Goal: Find contact information: Find contact information

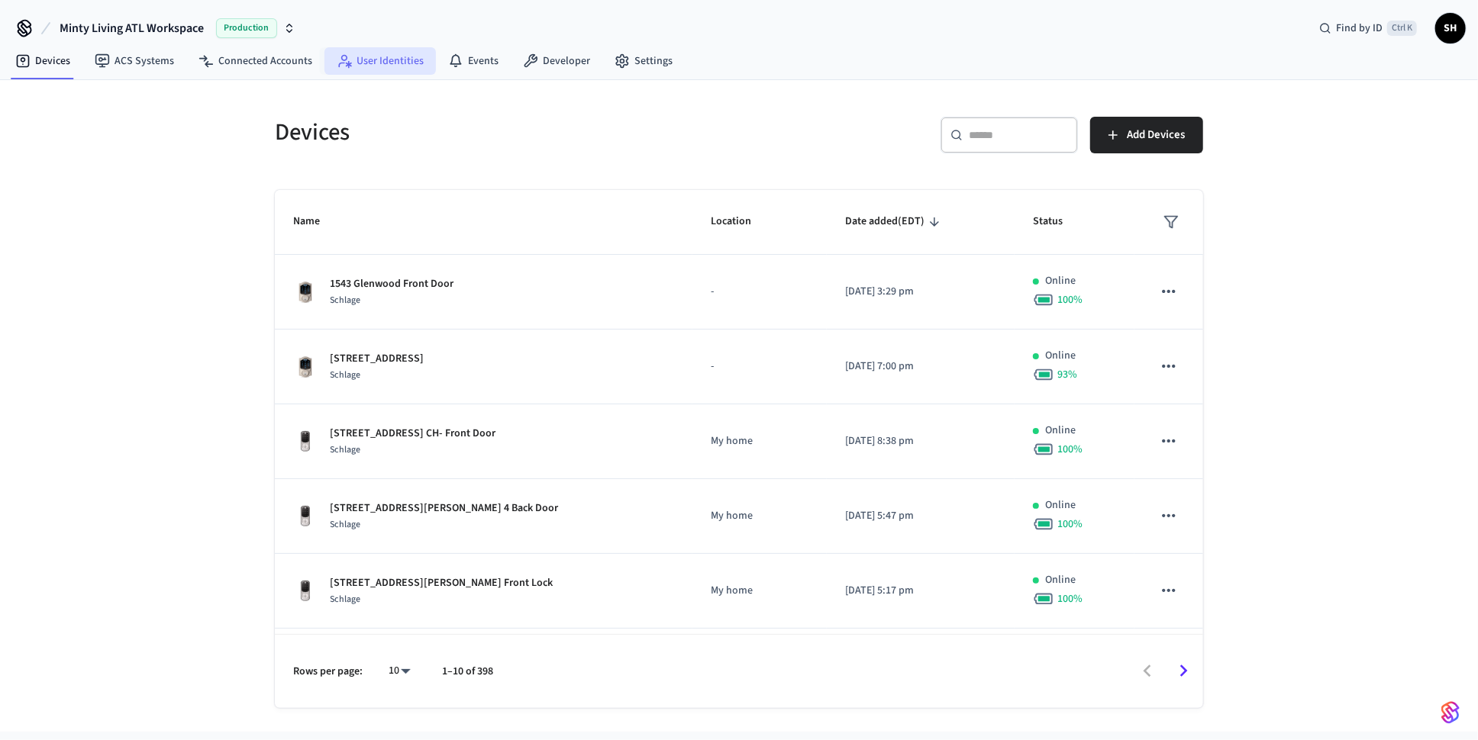
click at [371, 66] on link "User Identities" at bounding box center [379, 60] width 111 height 27
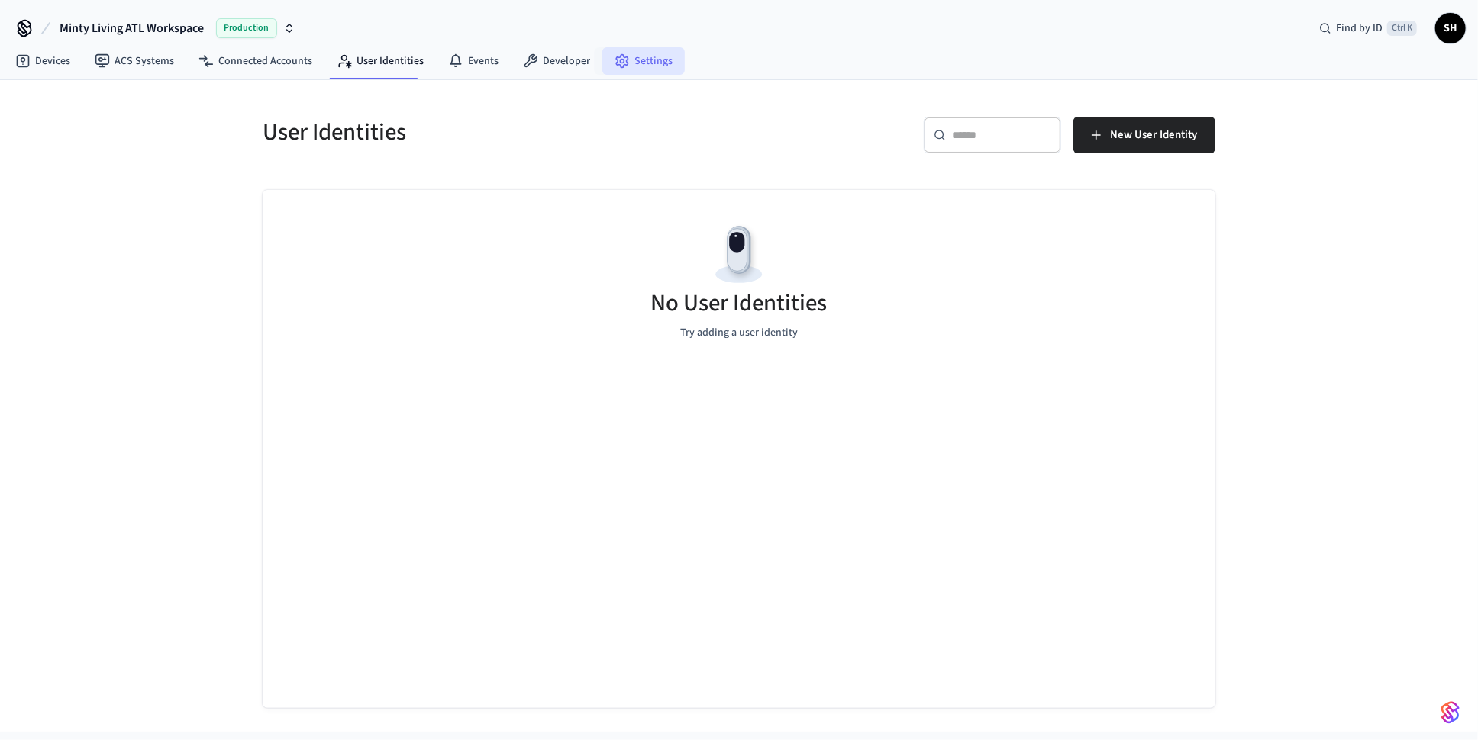
click at [634, 59] on link "Settings" at bounding box center [643, 60] width 82 height 27
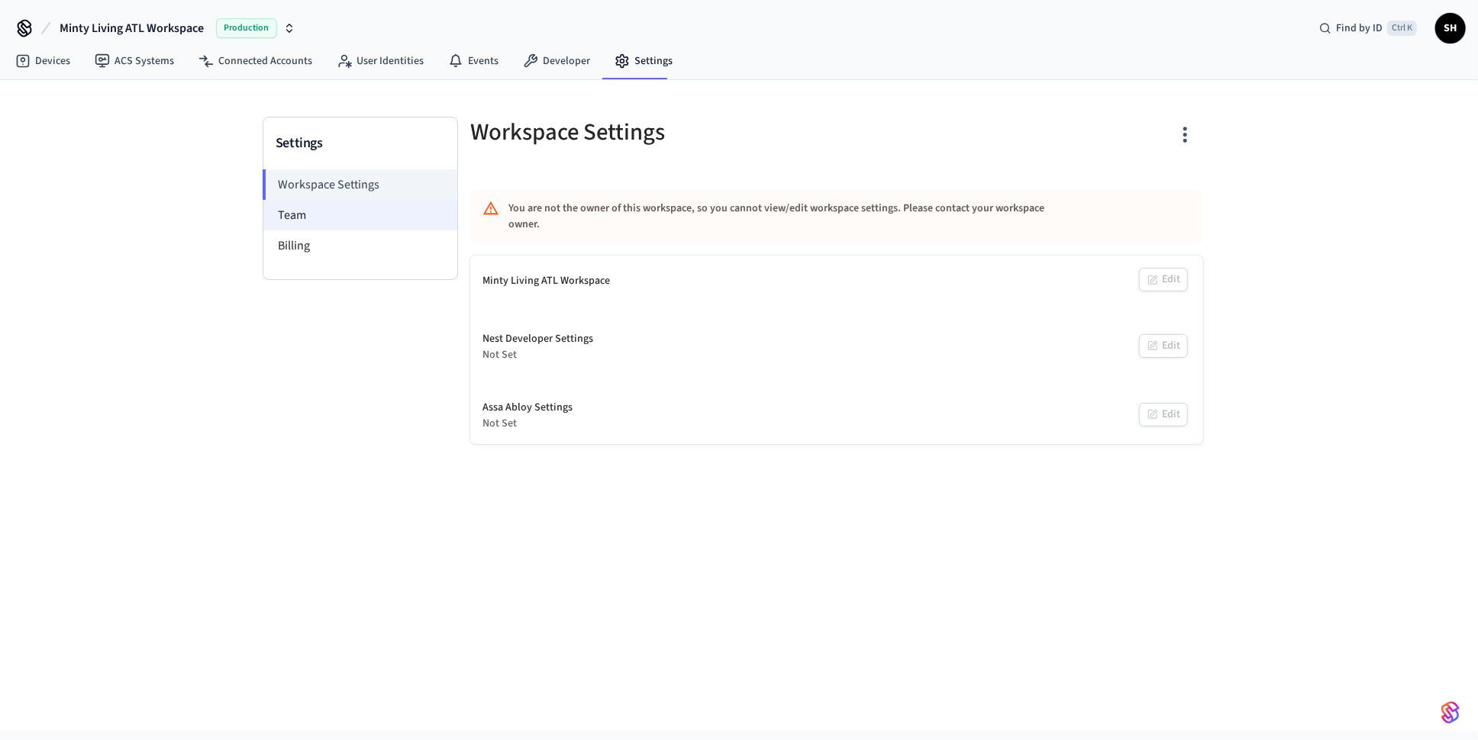
click at [359, 211] on li "Team" at bounding box center [360, 215] width 194 height 31
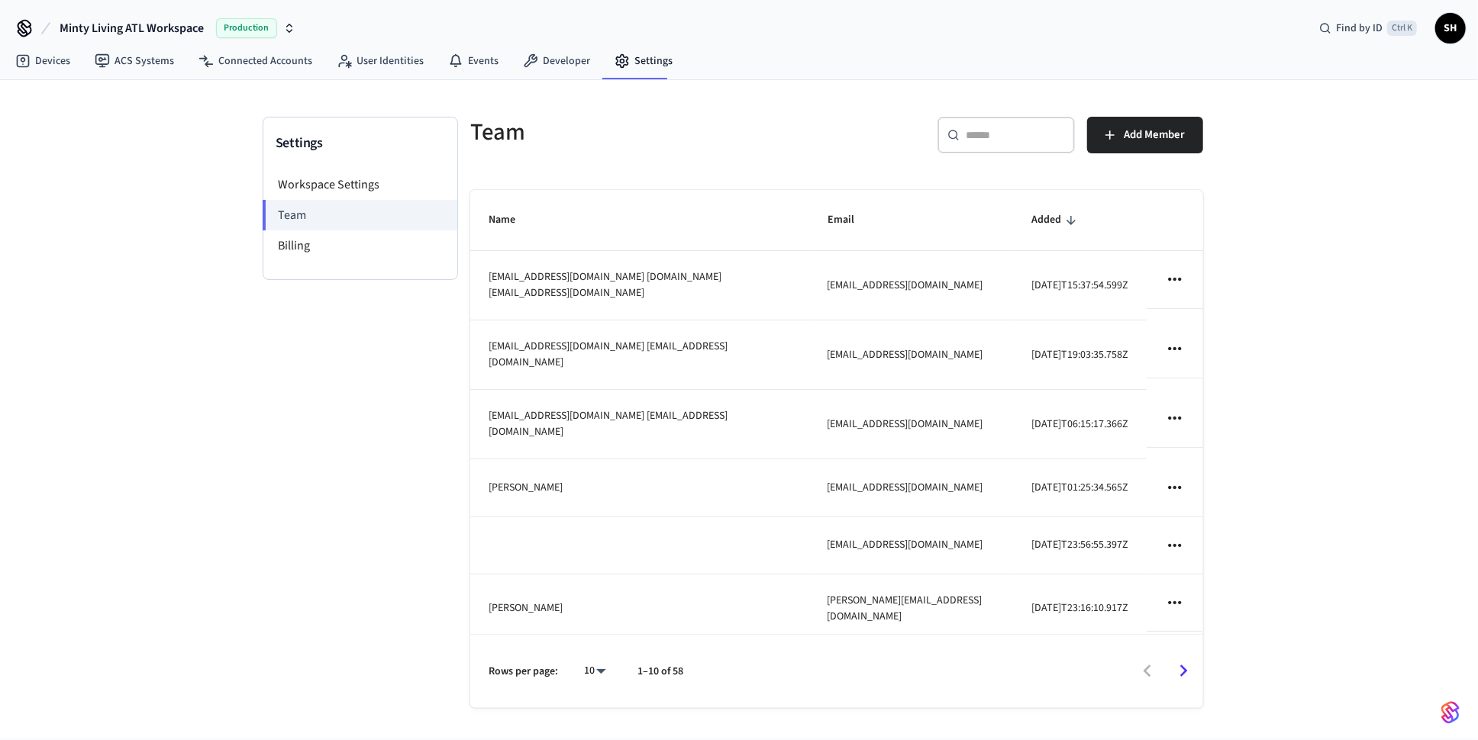
click at [1064, 219] on icon "sticky table" at bounding box center [1071, 221] width 14 height 14
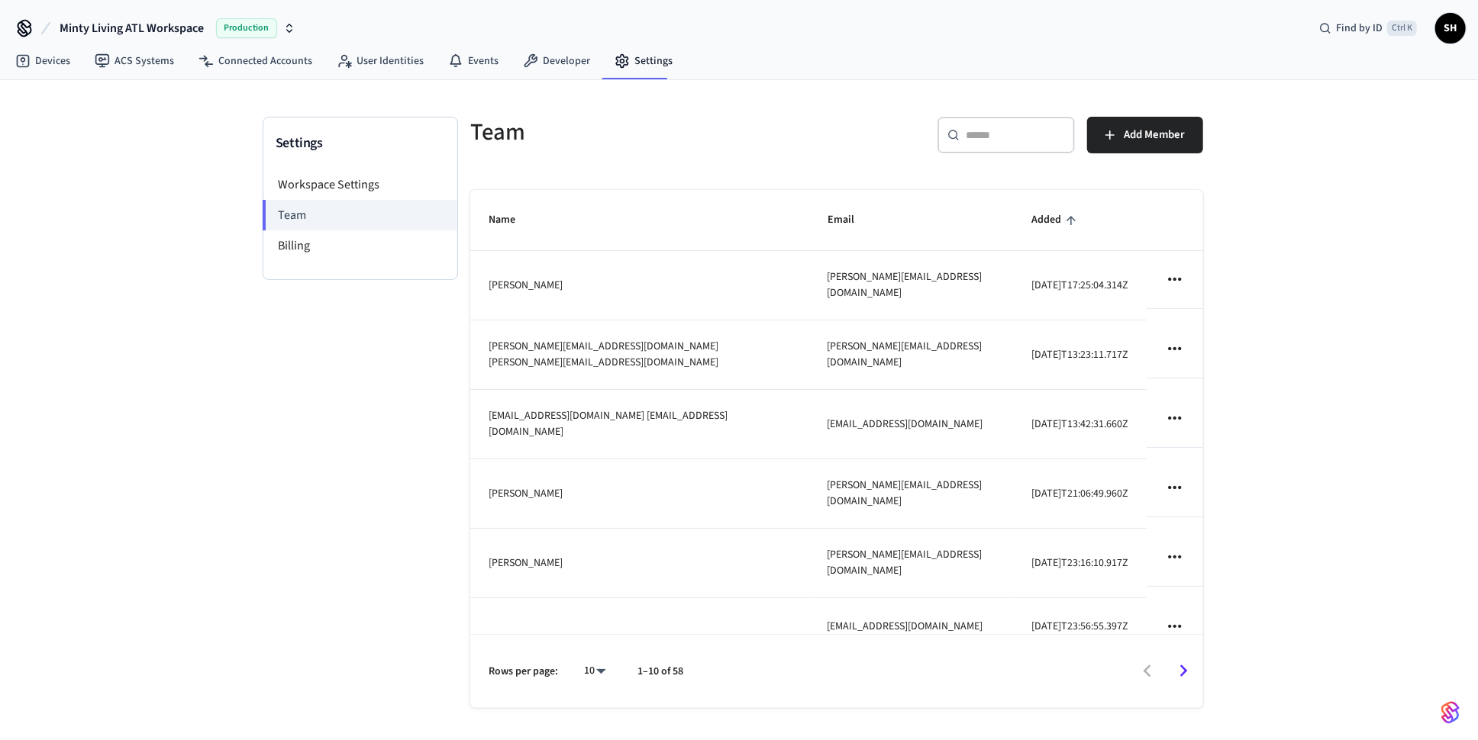
click at [1064, 221] on icon "sticky table" at bounding box center [1071, 221] width 14 height 14
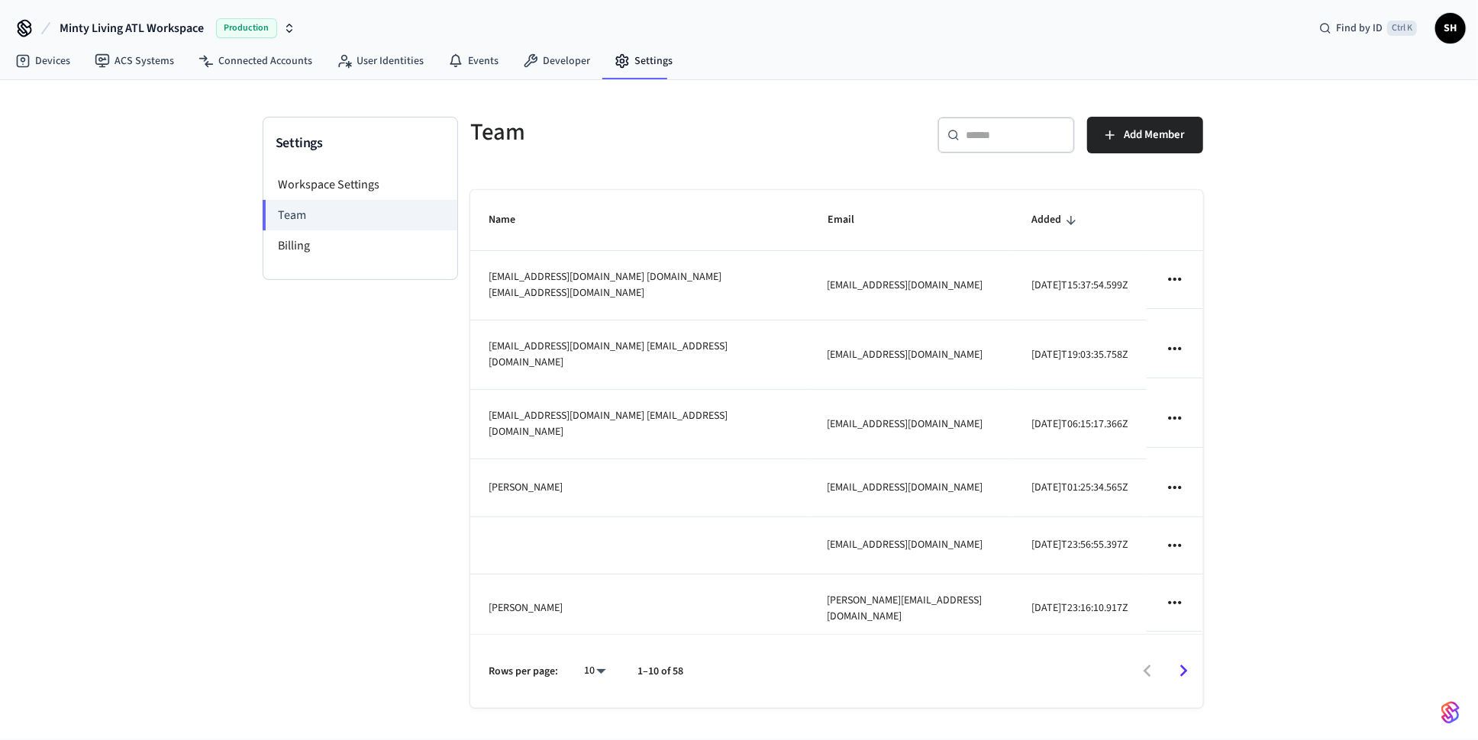
click at [600, 672] on body "Minty Living ATL Workspace Production Find by ID Ctrl K SH Devices ACS Systems …" at bounding box center [739, 369] width 1478 height 739
click at [598, 695] on li "All" at bounding box center [589, 696] width 40 height 40
type input "**"
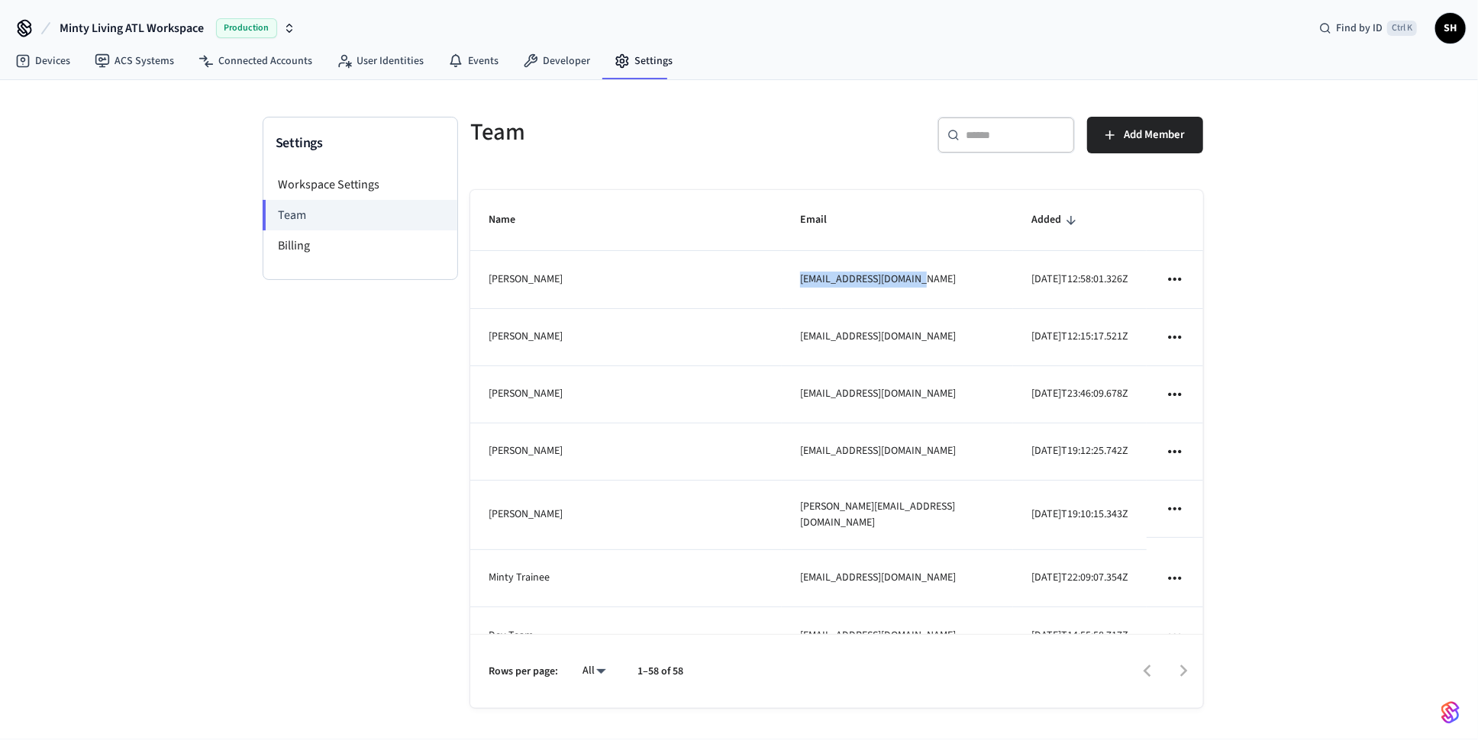
drag, startPoint x: 922, startPoint y: 285, endPoint x: 802, endPoint y: 292, distance: 120.1
click at [802, 292] on td "[EMAIL_ADDRESS][DOMAIN_NAME]" at bounding box center [897, 279] width 231 height 57
copy td "[EMAIL_ADDRESS][DOMAIN_NAME]"
drag, startPoint x: 911, startPoint y: 353, endPoint x: 788, endPoint y: 357, distance: 122.2
click at [788, 357] on td "[EMAIL_ADDRESS][DOMAIN_NAME]" at bounding box center [897, 337] width 231 height 57
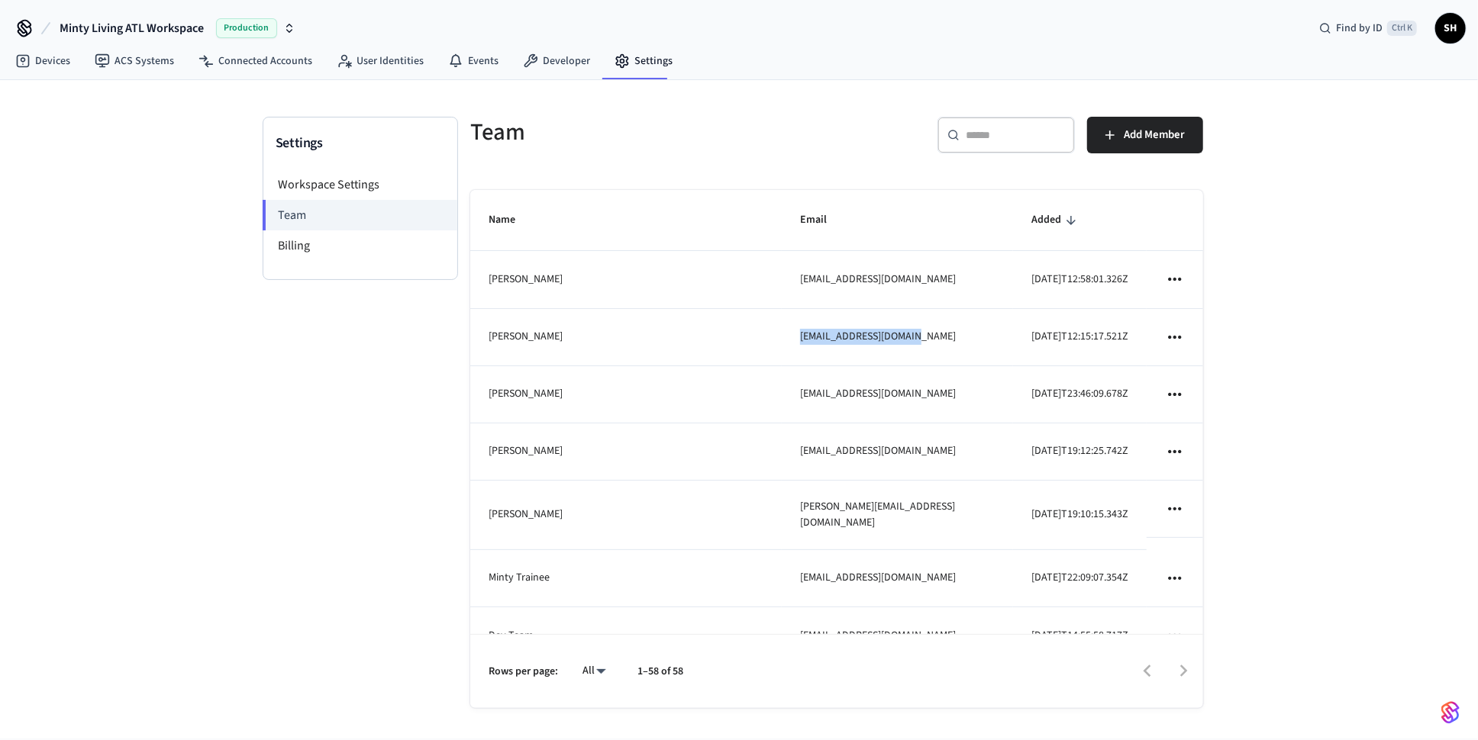
copy td "[EMAIL_ADDRESS][DOMAIN_NAME]"
drag, startPoint x: 898, startPoint y: 424, endPoint x: 777, endPoint y: 429, distance: 121.4
click at [777, 424] on tr "Ajedidah Mwanzia [EMAIL_ADDRESS][DOMAIN_NAME] [DATE]T23:46:09.678Z" at bounding box center [836, 394] width 733 height 57
copy tr "[EMAIL_ADDRESS][DOMAIN_NAME]"
